Goal: Transaction & Acquisition: Purchase product/service

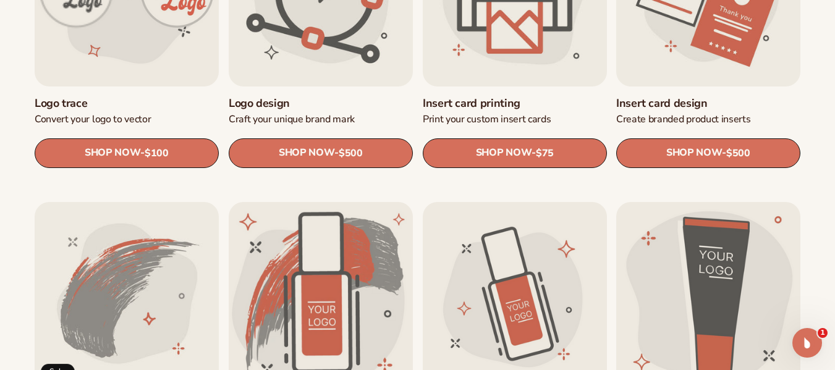
scroll to position [526, 0]
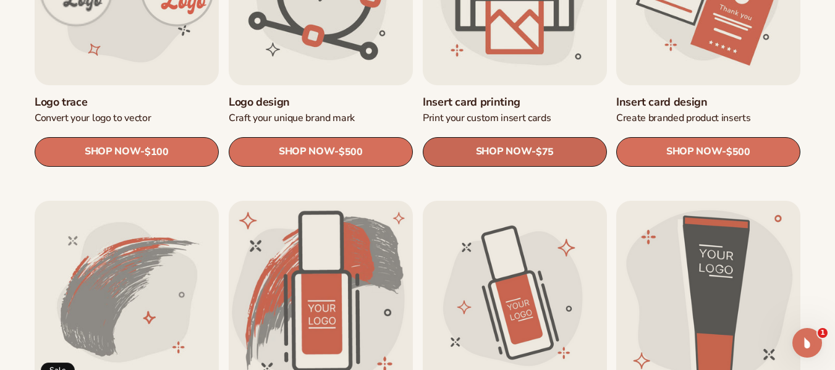
click at [468, 156] on link "SHOP NOW - Regular price $75 Sale price $75 Regular price Unit price / per" at bounding box center [515, 152] width 184 height 30
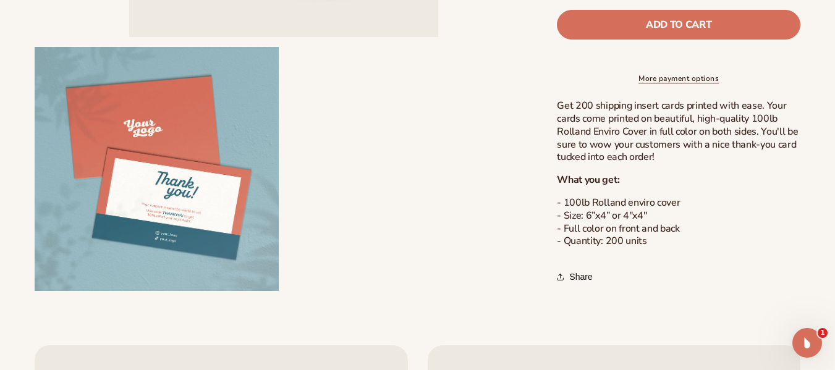
scroll to position [367, 0]
